Goal: Information Seeking & Learning: Stay updated

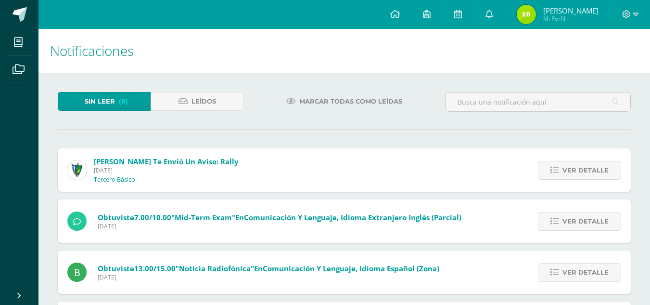
scroll to position [346, 0]
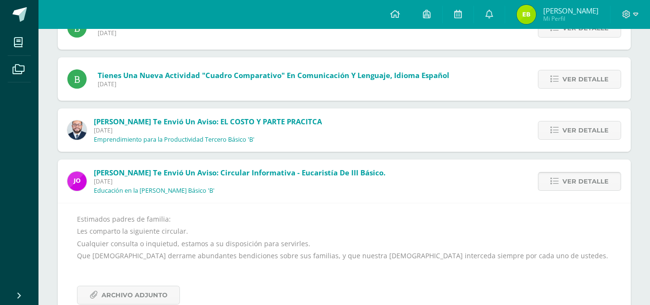
click at [575, 185] on span "Ver detalle" at bounding box center [585, 181] width 46 height 18
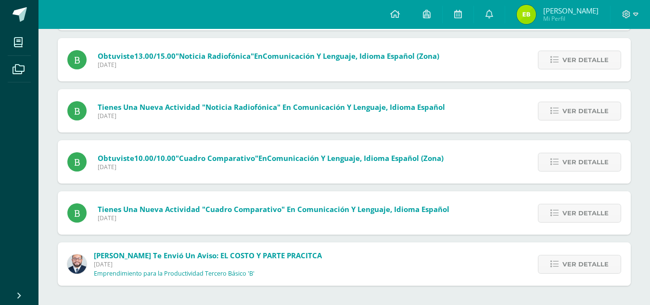
scroll to position [212, 0]
click at [568, 261] on span "Ver detalle" at bounding box center [585, 264] width 46 height 18
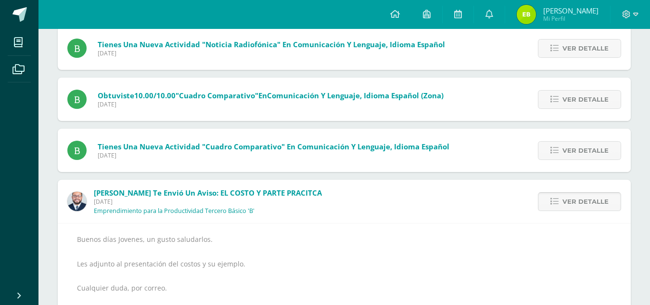
scroll to position [346, 0]
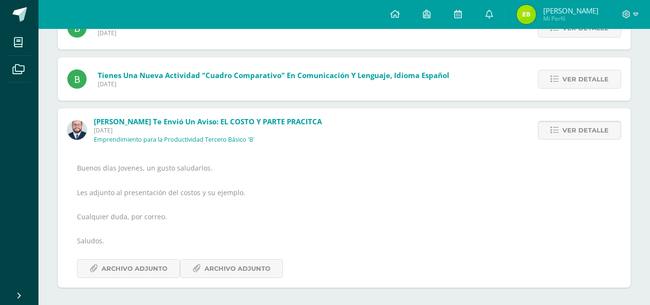
click at [602, 137] on span "Ver detalle" at bounding box center [585, 130] width 46 height 18
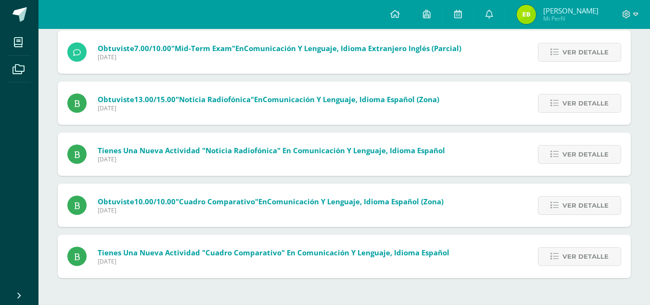
scroll to position [161, 0]
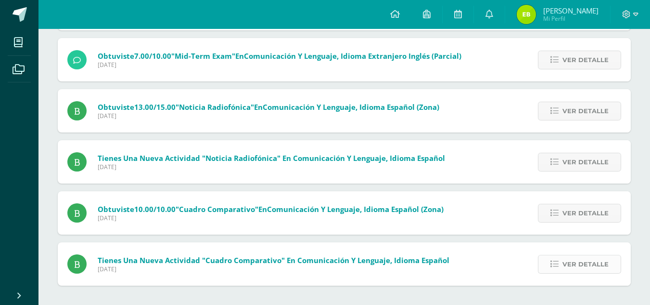
click at [553, 260] on icon at bounding box center [554, 264] width 8 height 8
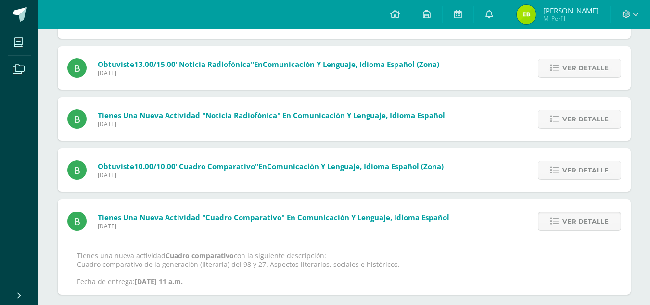
scroll to position [224, 0]
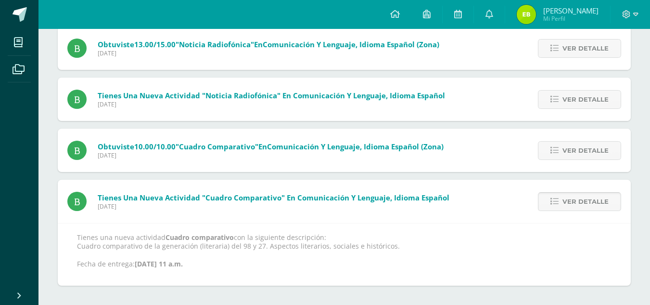
click at [569, 202] on span "Ver detalle" at bounding box center [585, 201] width 46 height 18
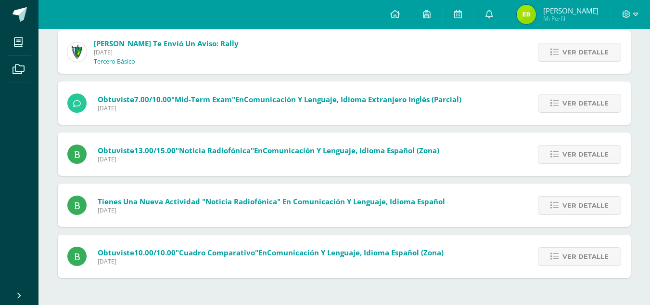
scroll to position [110, 0]
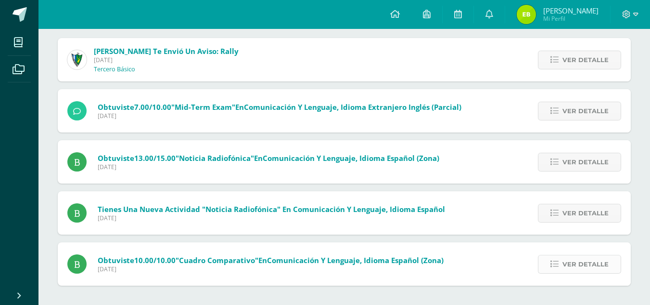
click at [571, 261] on span "Ver detalle" at bounding box center [585, 264] width 46 height 18
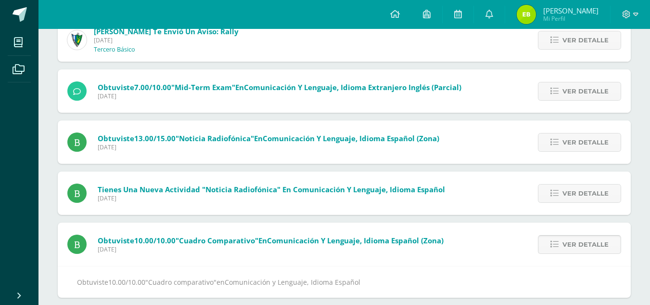
scroll to position [142, 0]
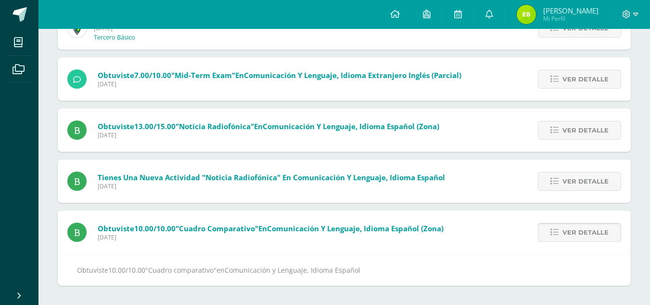
click at [566, 233] on span "Ver detalle" at bounding box center [585, 232] width 46 height 18
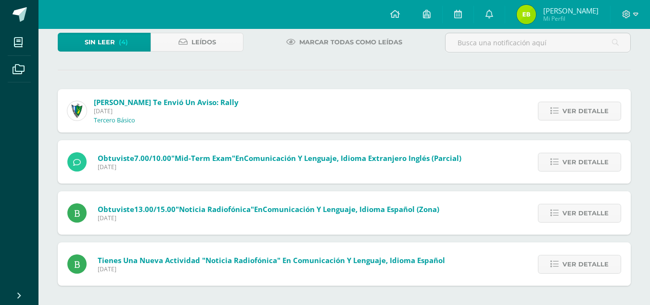
scroll to position [59, 0]
click at [569, 267] on span "Ver detalle" at bounding box center [585, 264] width 46 height 18
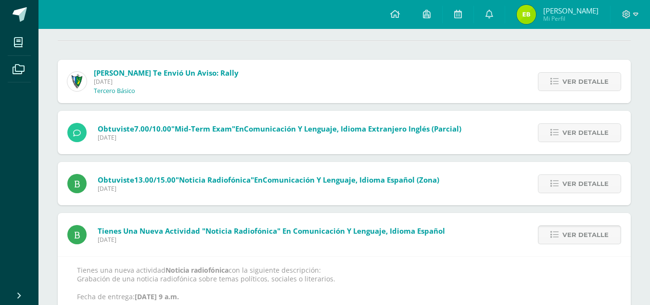
scroll to position [122, 0]
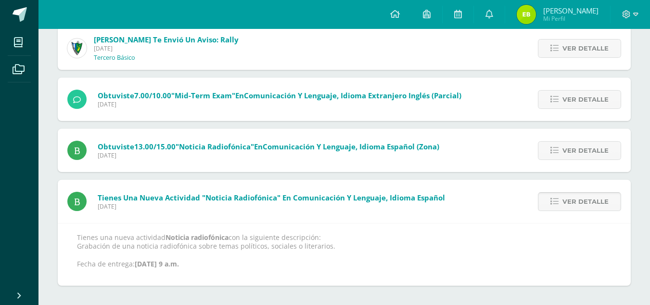
click at [601, 201] on span "Ver detalle" at bounding box center [585, 201] width 46 height 18
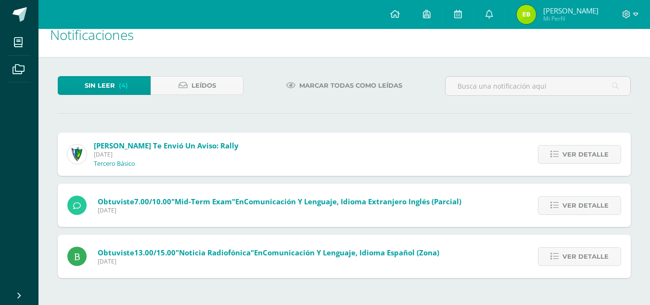
scroll to position [8, 0]
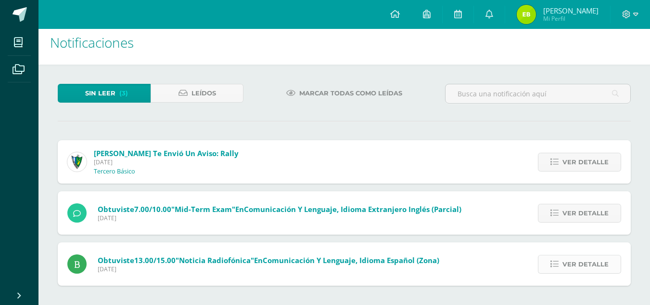
click at [580, 263] on span "Ver detalle" at bounding box center [585, 264] width 46 height 18
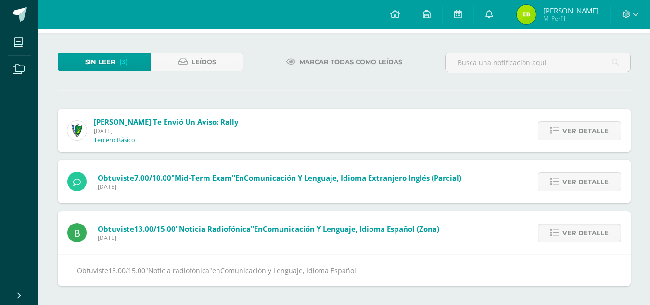
scroll to position [40, 0]
click at [598, 238] on span "Ver detalle" at bounding box center [585, 232] width 46 height 18
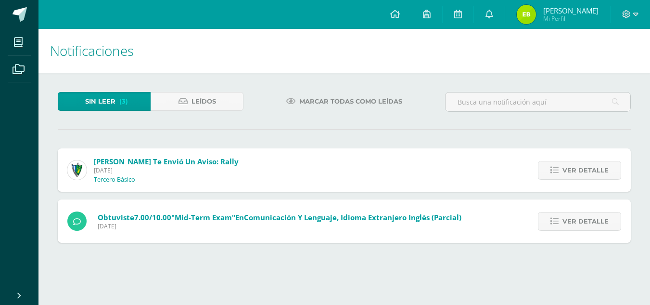
scroll to position [0, 0]
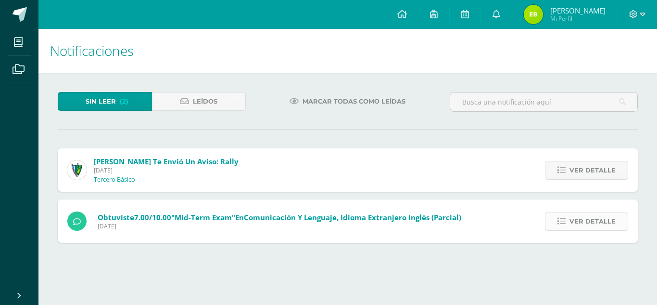
click at [591, 227] on span "Ver detalle" at bounding box center [593, 221] width 46 height 18
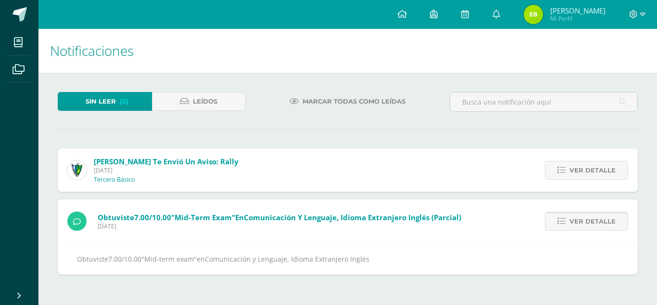
click at [591, 227] on span "Ver detalle" at bounding box center [593, 221] width 46 height 18
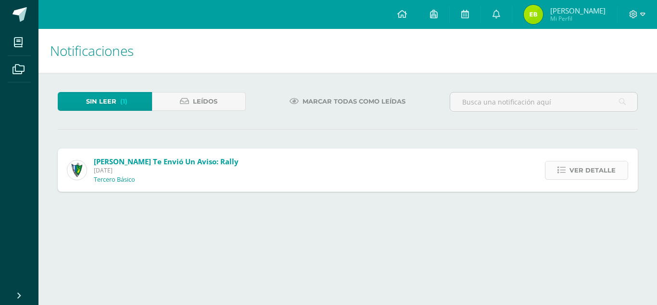
click at [606, 178] on span "Ver detalle" at bounding box center [593, 170] width 46 height 18
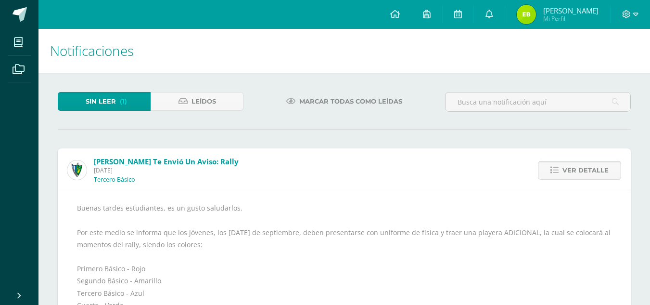
click at [579, 168] on span "Ver detalle" at bounding box center [585, 170] width 46 height 18
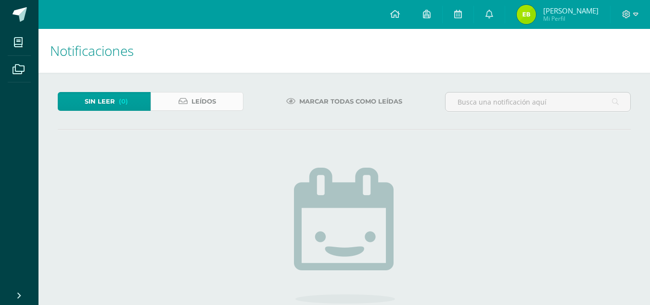
click at [178, 96] on link "Leídos" at bounding box center [197, 101] width 93 height 19
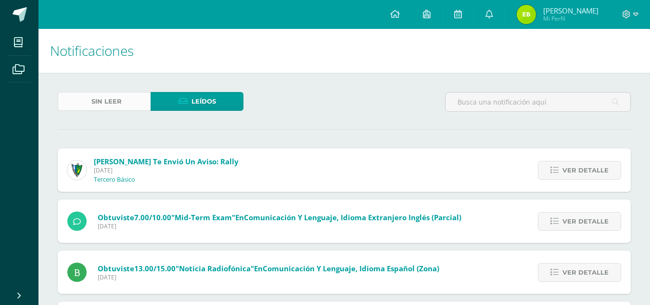
click at [133, 98] on link "Sin leer" at bounding box center [104, 101] width 93 height 19
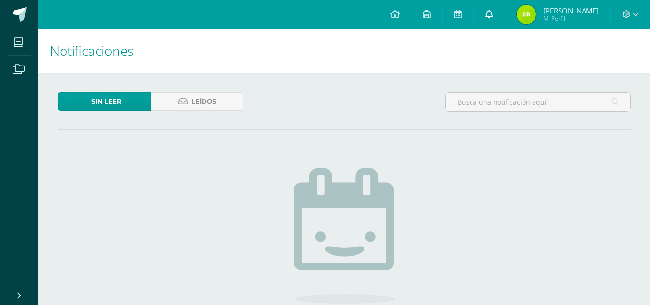
click at [493, 16] on icon at bounding box center [489, 14] width 8 height 9
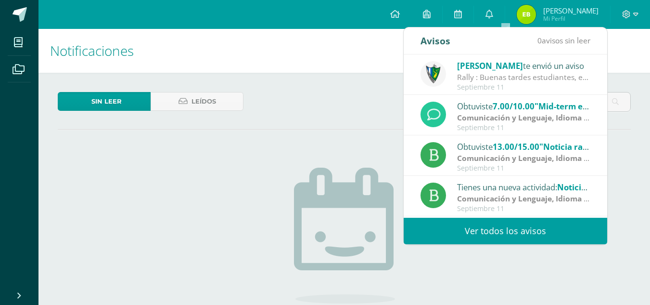
click at [474, 231] on link "Ver todos los avisos" at bounding box center [506, 230] width 204 height 26
